Goal: Task Accomplishment & Management: Complete application form

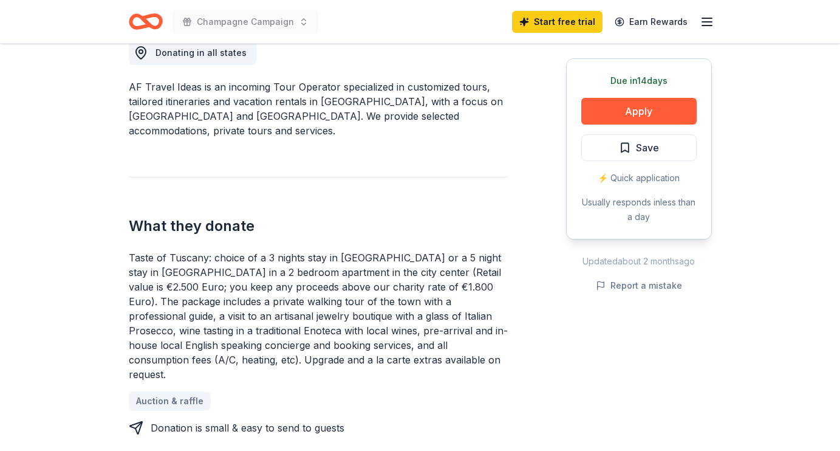
scroll to position [358, 0]
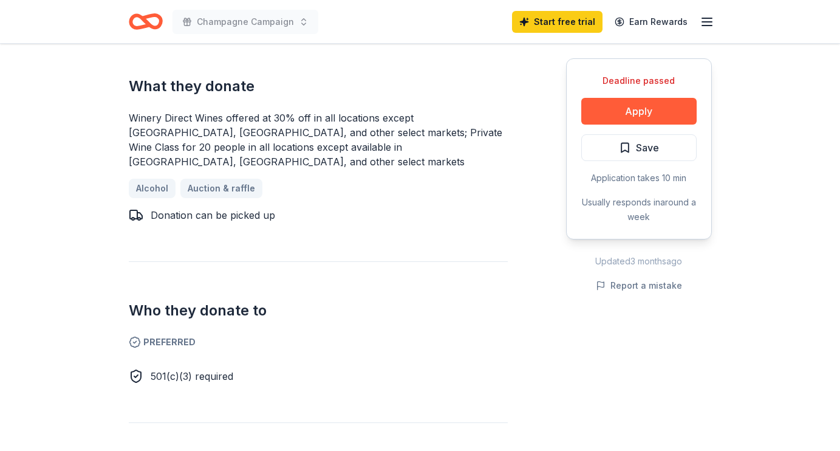
scroll to position [513, 0]
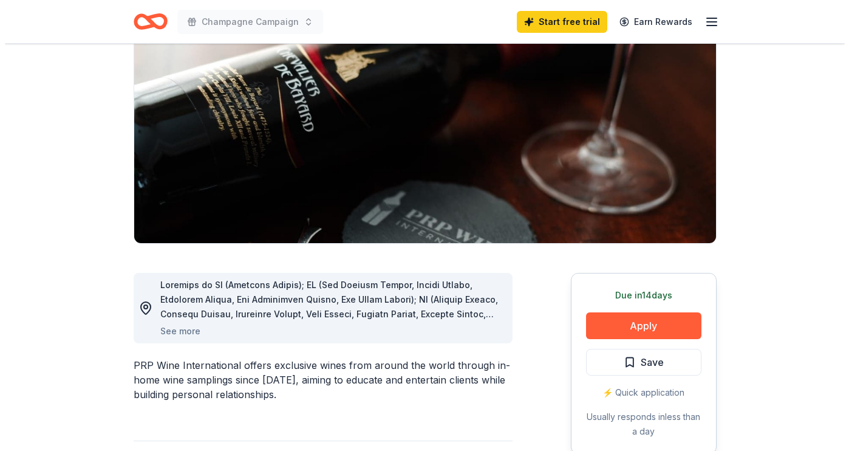
scroll to position [134, 0]
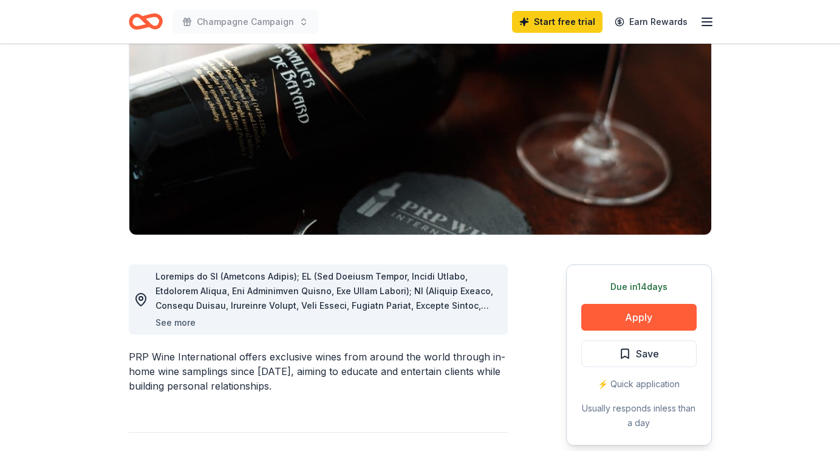
click at [177, 321] on button "See more" at bounding box center [175, 322] width 40 height 15
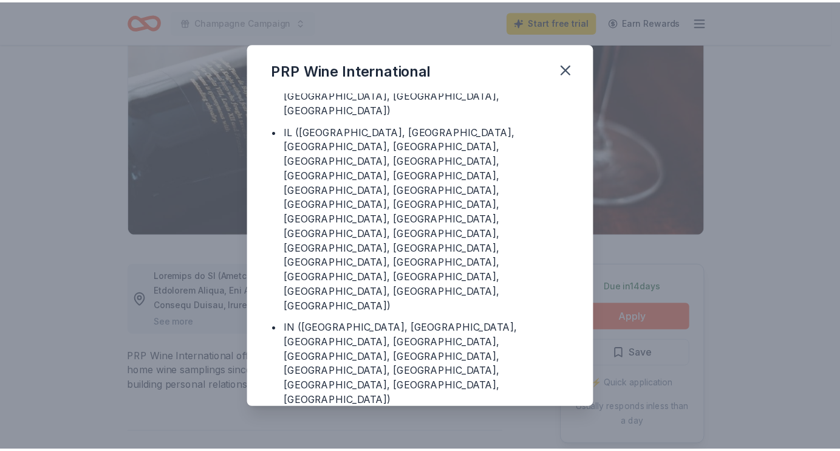
scroll to position [231, 0]
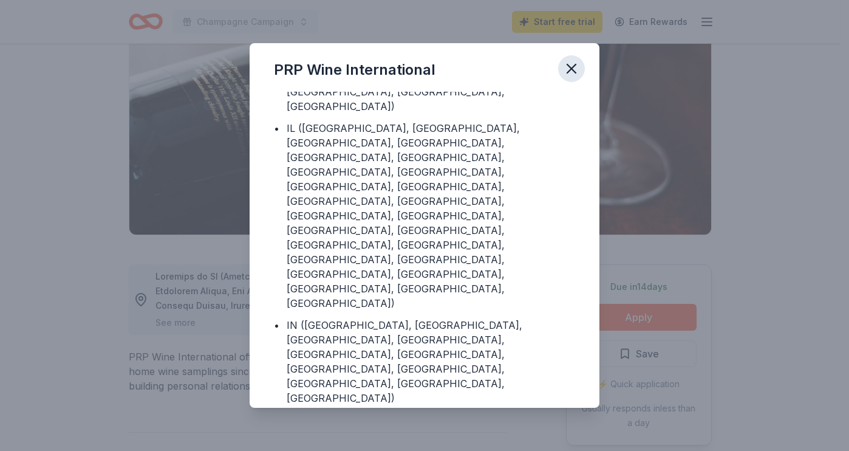
click at [572, 68] on icon "button" at bounding box center [571, 68] width 9 height 9
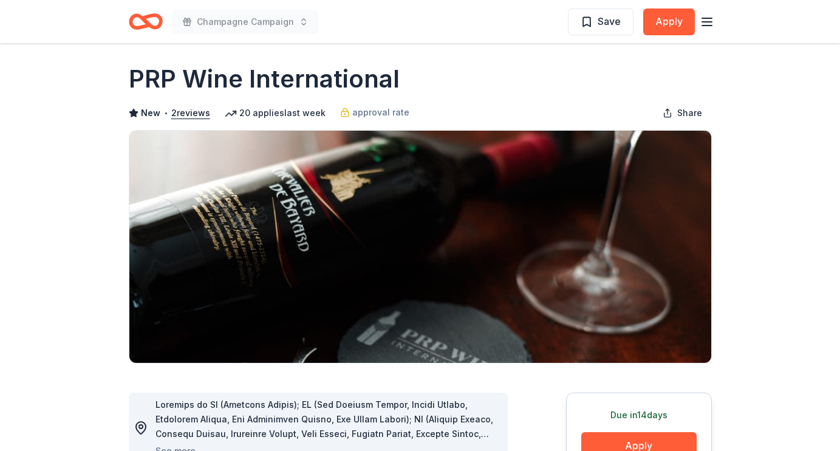
scroll to position [0, 0]
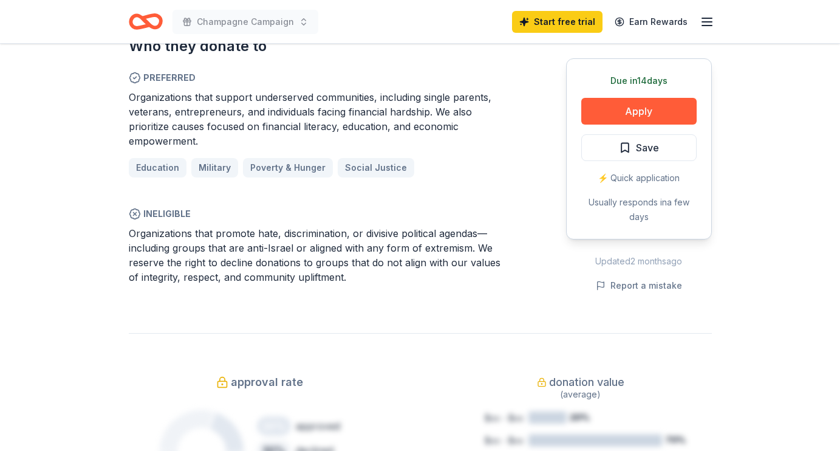
scroll to position [765, 0]
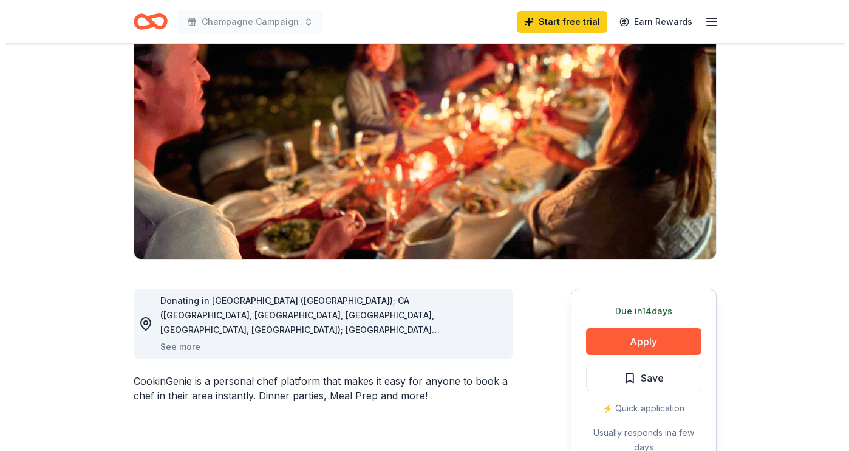
scroll to position [111, 0]
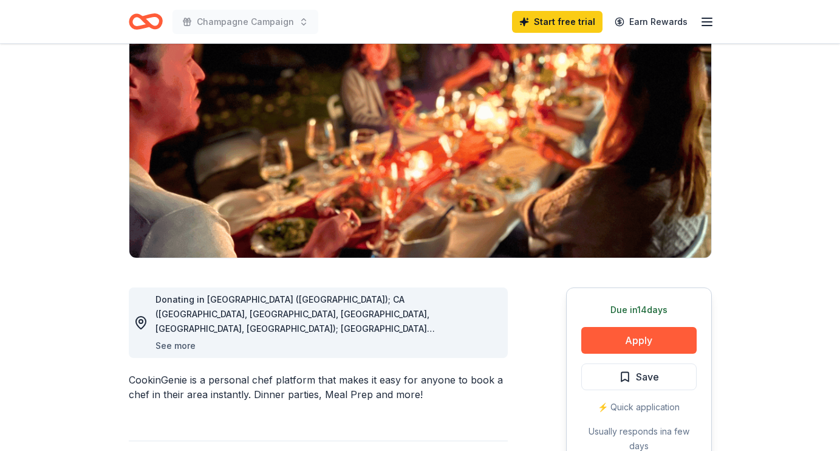
click at [175, 347] on button "See more" at bounding box center [175, 345] width 40 height 15
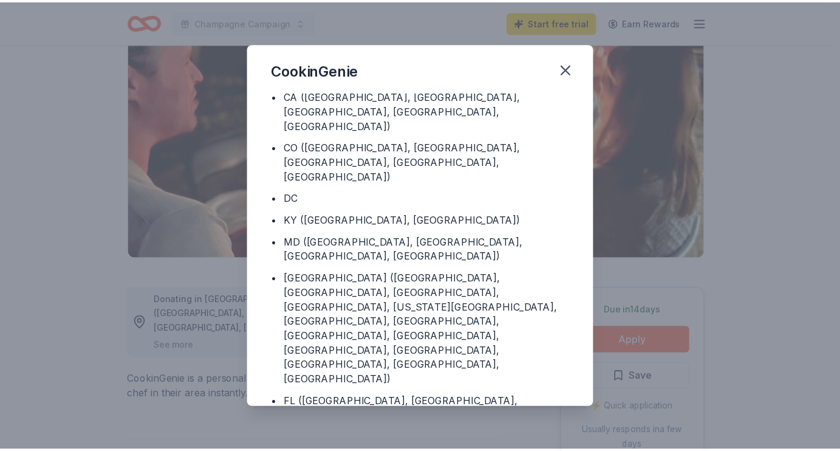
scroll to position [136, 0]
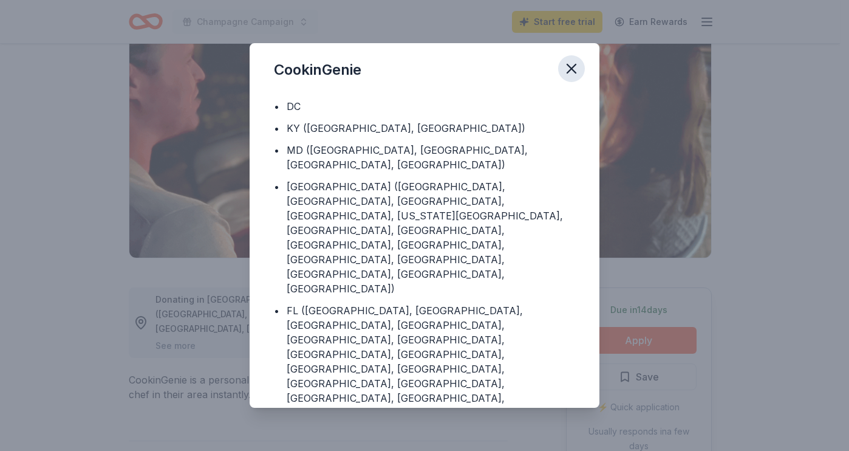
click at [572, 74] on icon "button" at bounding box center [571, 68] width 17 height 17
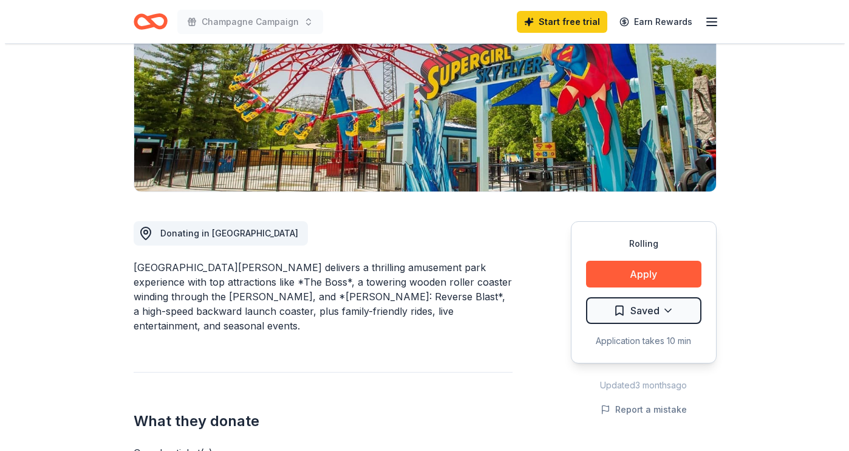
scroll to position [179, 0]
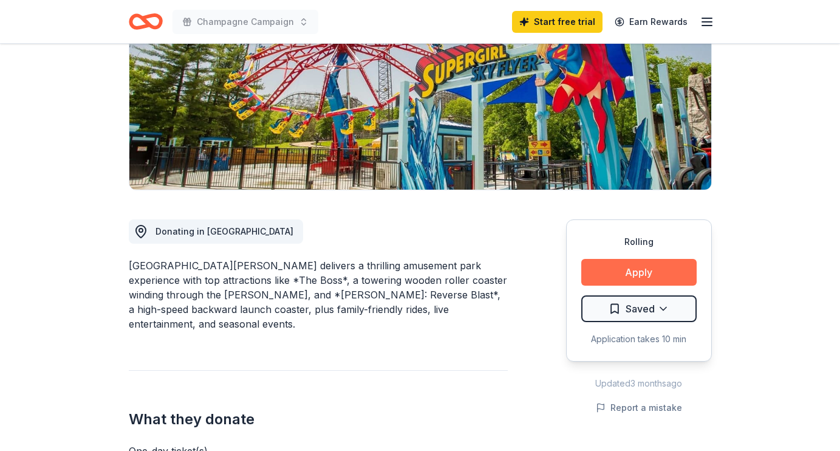
click at [610, 276] on button "Apply" at bounding box center [638, 272] width 115 height 27
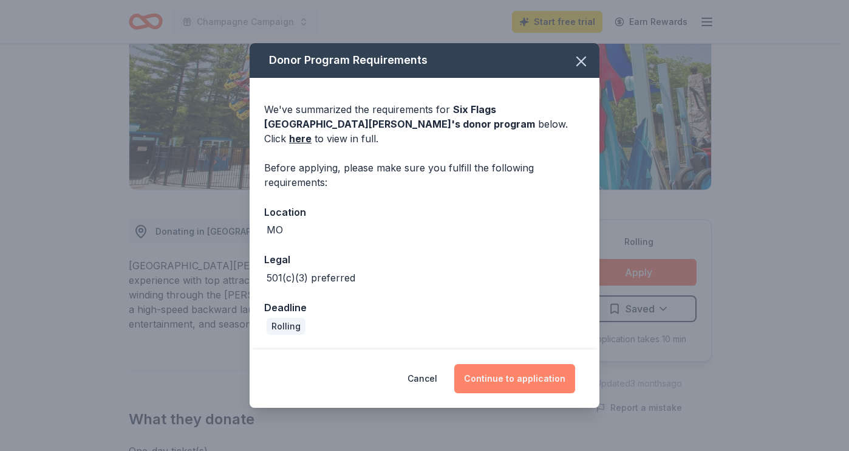
click at [497, 380] on button "Continue to application" at bounding box center [514, 378] width 121 height 29
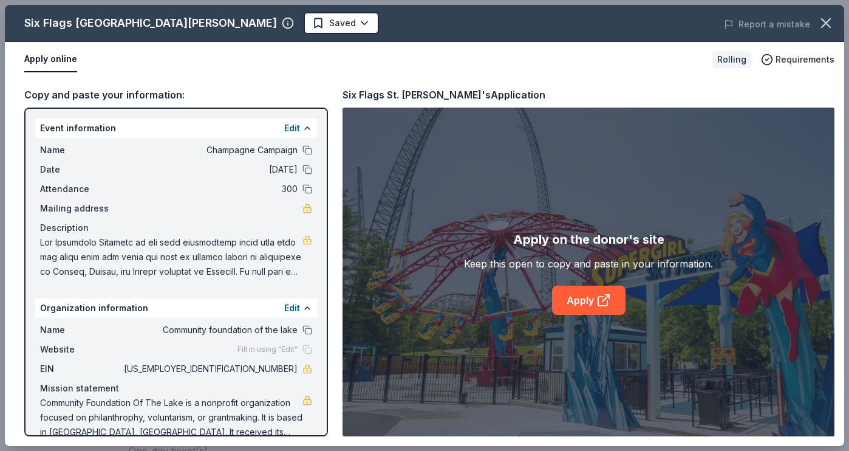
scroll to position [19, 0]
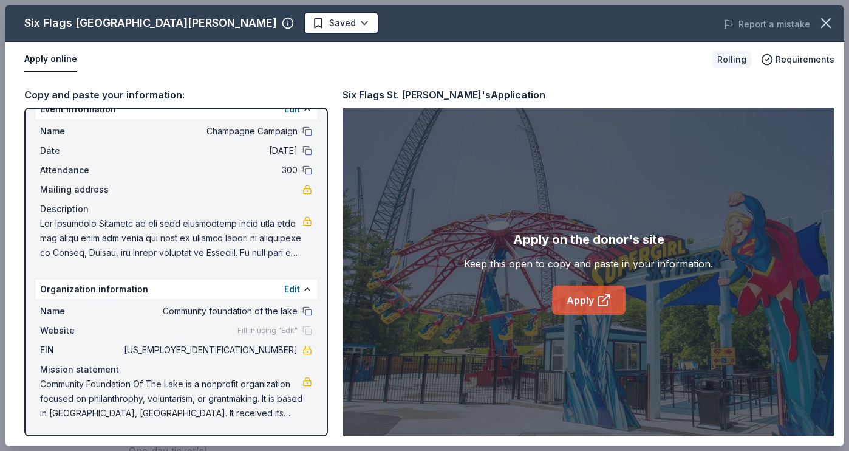
click at [598, 300] on icon at bounding box center [602, 300] width 9 height 9
drag, startPoint x: 288, startPoint y: 350, endPoint x: 223, endPoint y: 348, distance: 65.0
click at [223, 348] on span "82-3298970" at bounding box center [209, 350] width 176 height 15
